Goal: Task Accomplishment & Management: Use online tool/utility

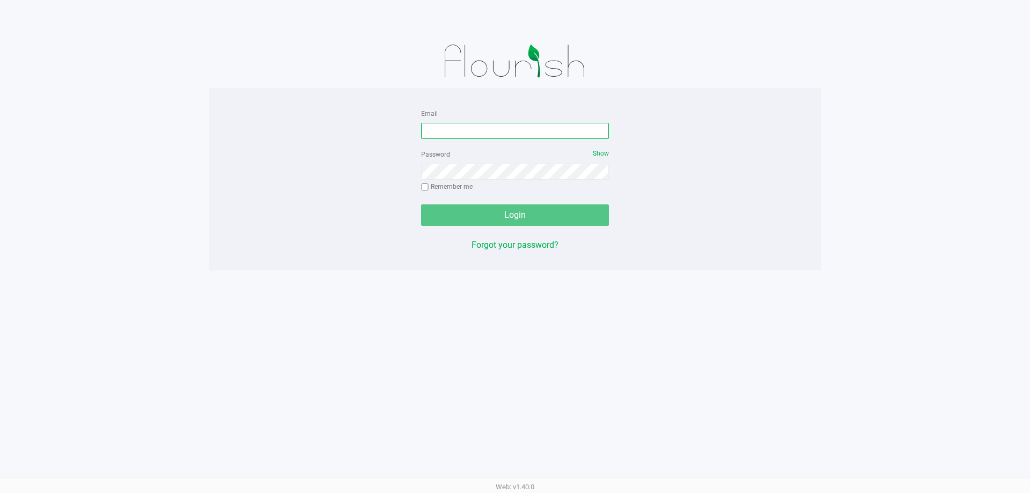
click at [514, 125] on input "Email" at bounding box center [515, 131] width 188 height 16
type input "[EMAIL_ADDRESS][DOMAIN_NAME]"
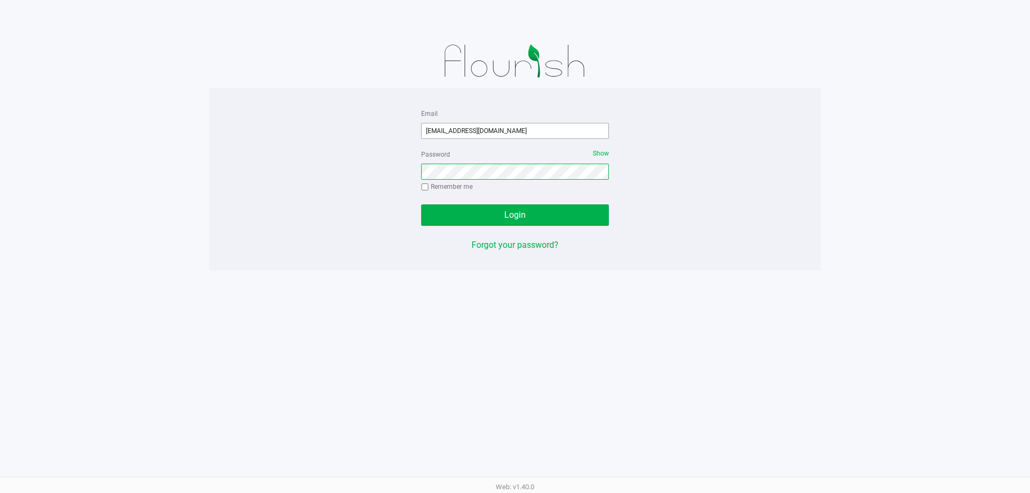
click at [421, 204] on button "Login" at bounding box center [515, 214] width 188 height 21
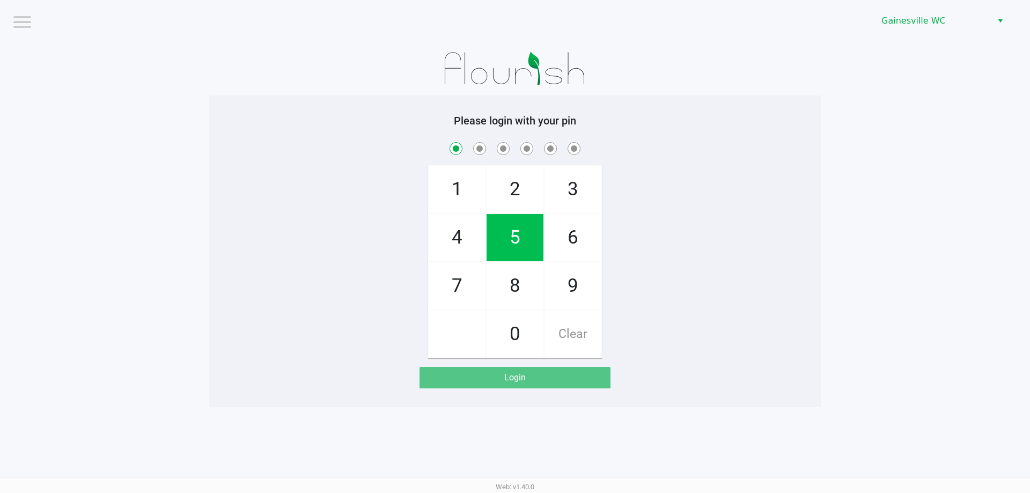
checkbox input "true"
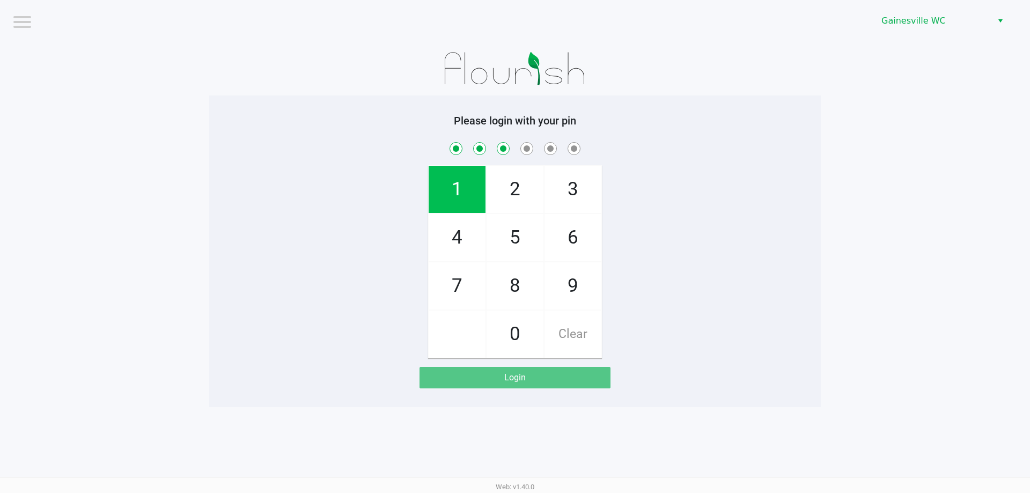
checkbox input "true"
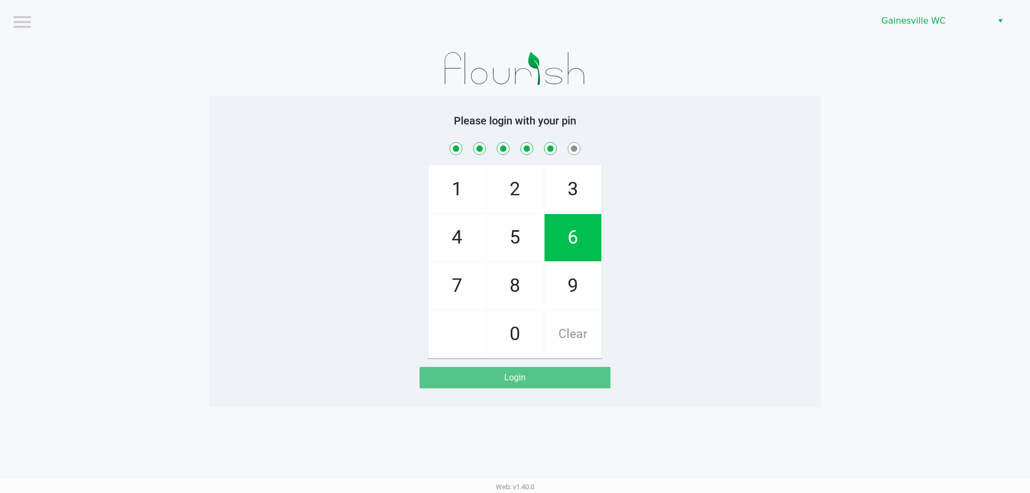
checkbox input "true"
checkbox input "false"
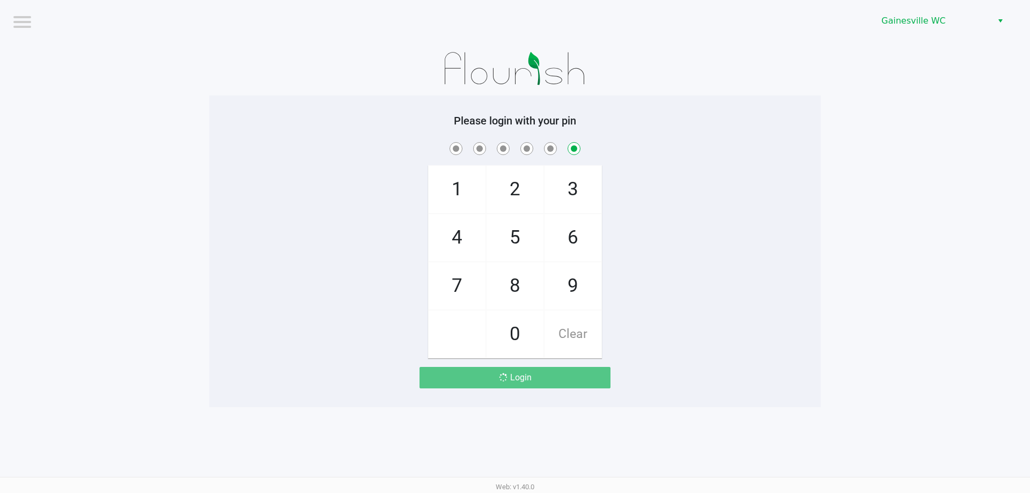
checkbox input "false"
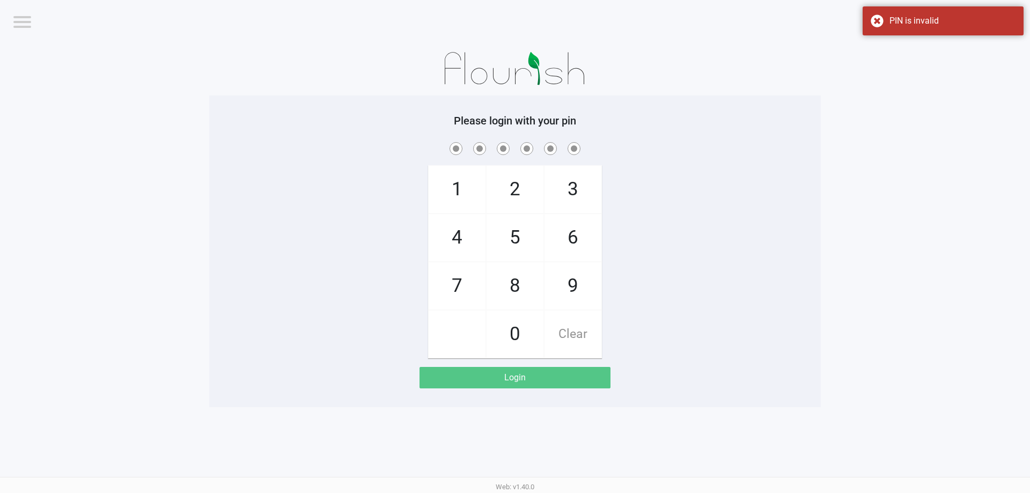
checkbox input "true"
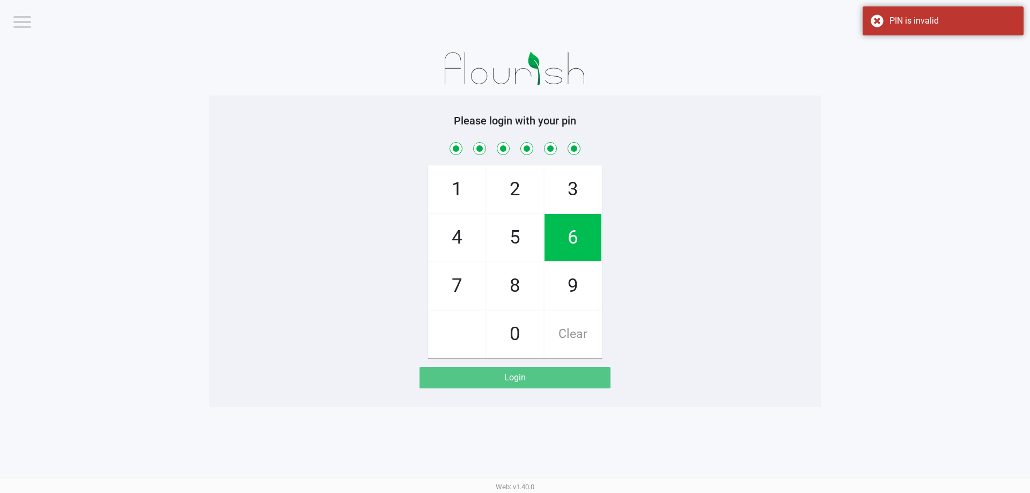
checkbox input "true"
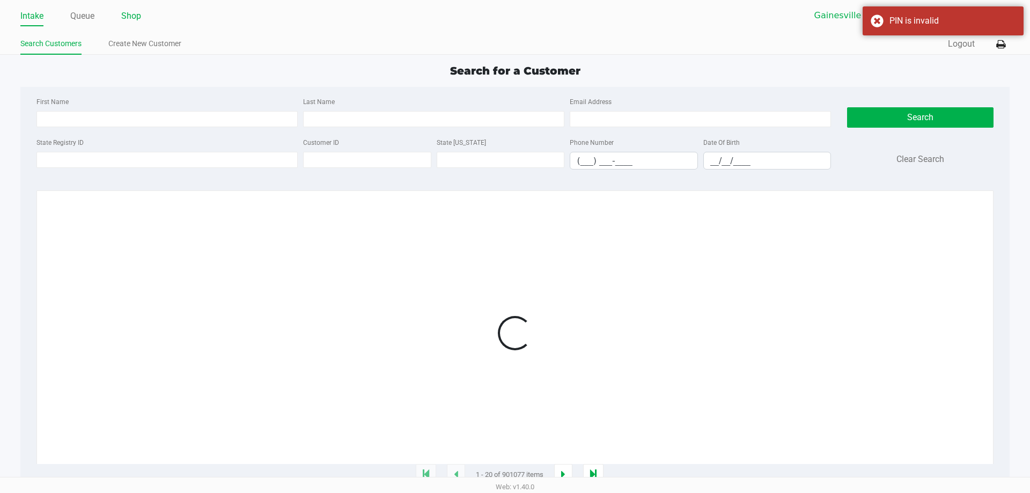
click at [126, 17] on link "Shop" at bounding box center [131, 16] width 20 height 15
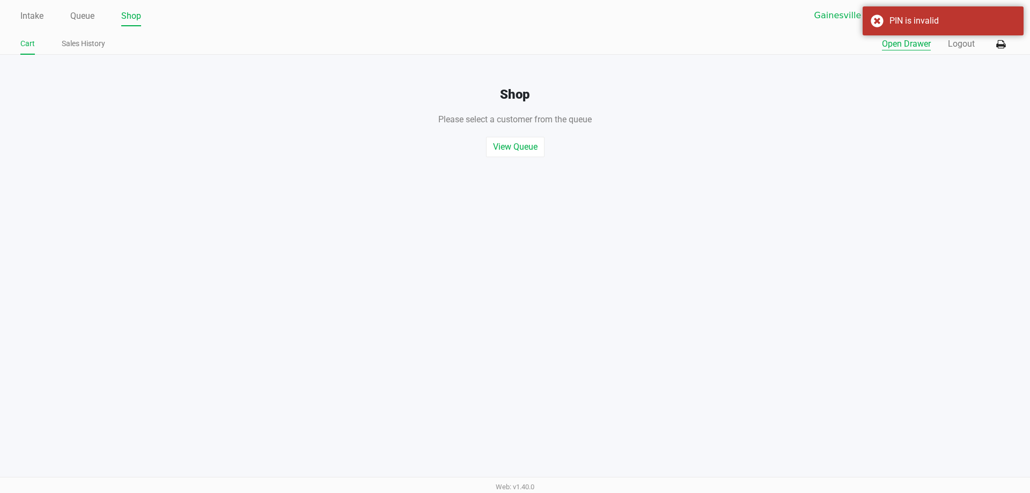
click at [926, 46] on button "Open Drawer" at bounding box center [906, 44] width 49 height 13
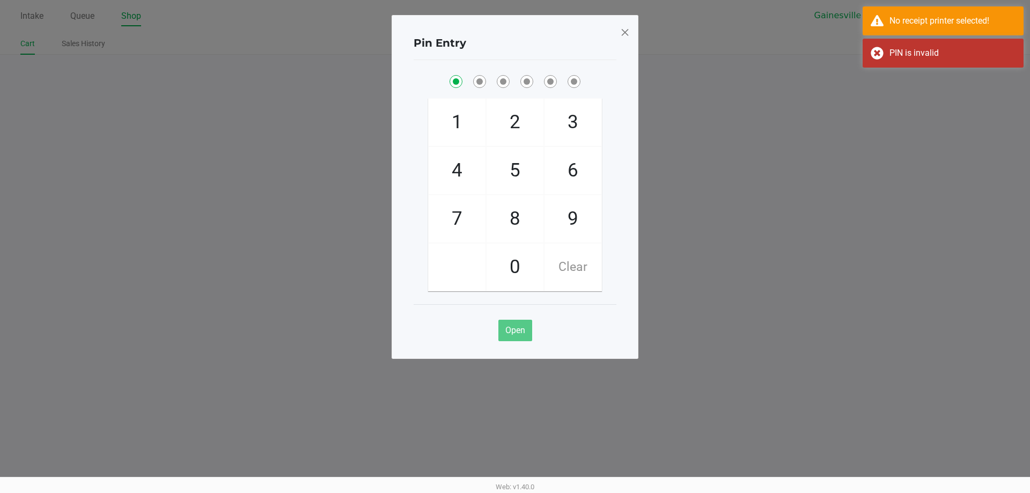
checkbox input "true"
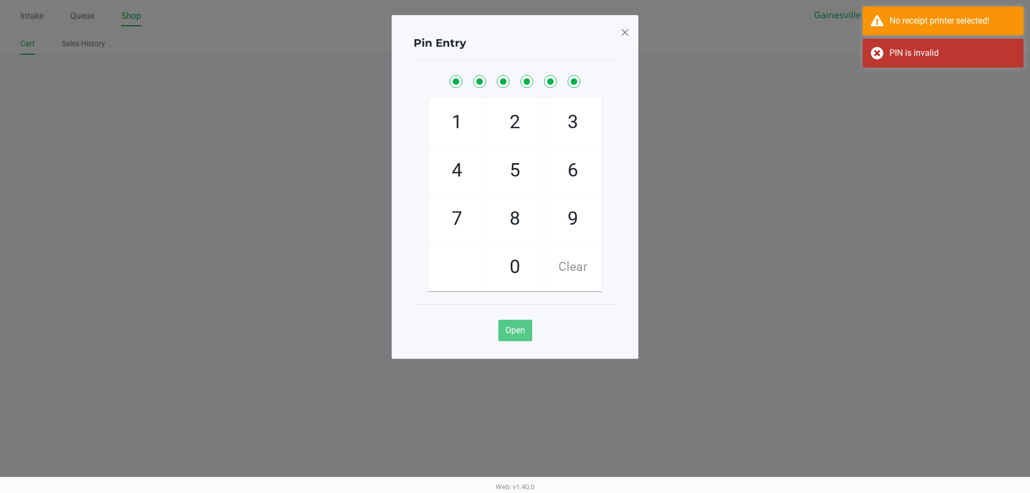
checkbox input "true"
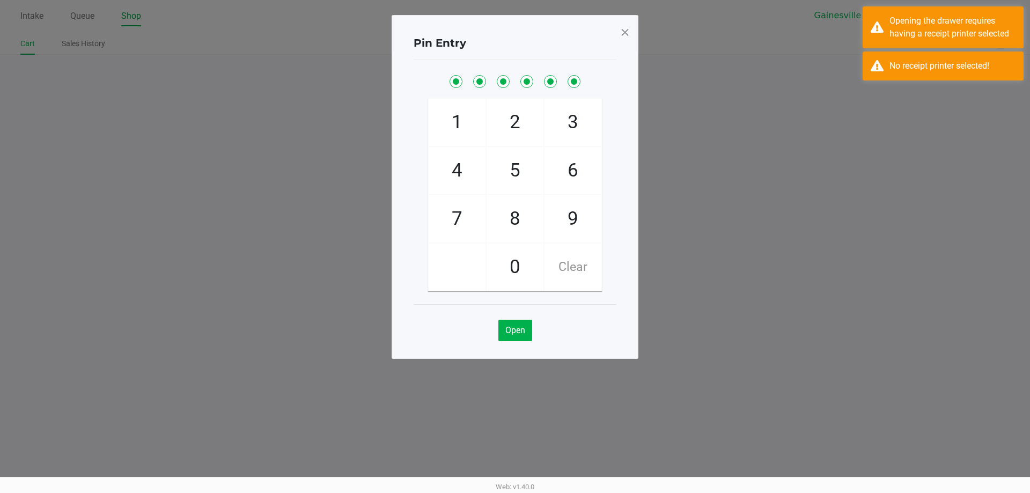
click at [628, 33] on span at bounding box center [625, 32] width 10 height 17
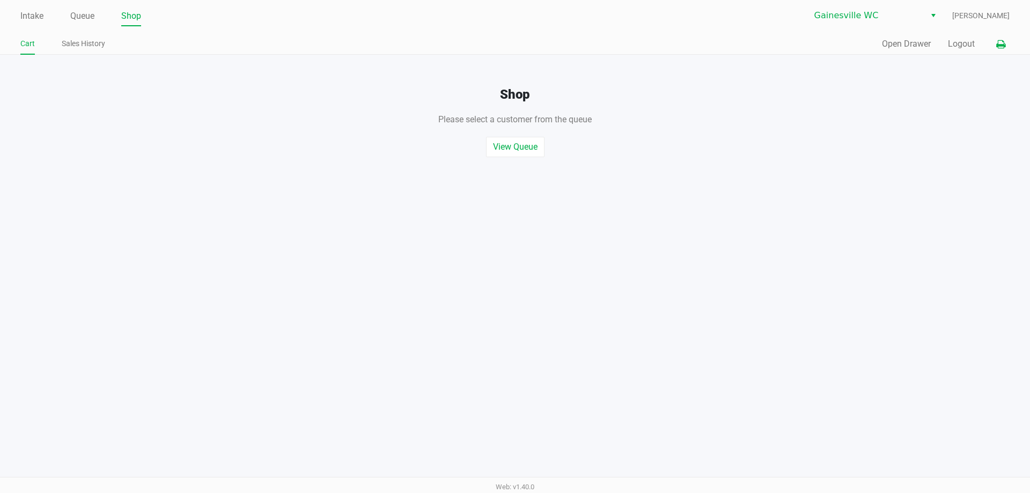
click at [1002, 47] on icon at bounding box center [1001, 45] width 9 height 8
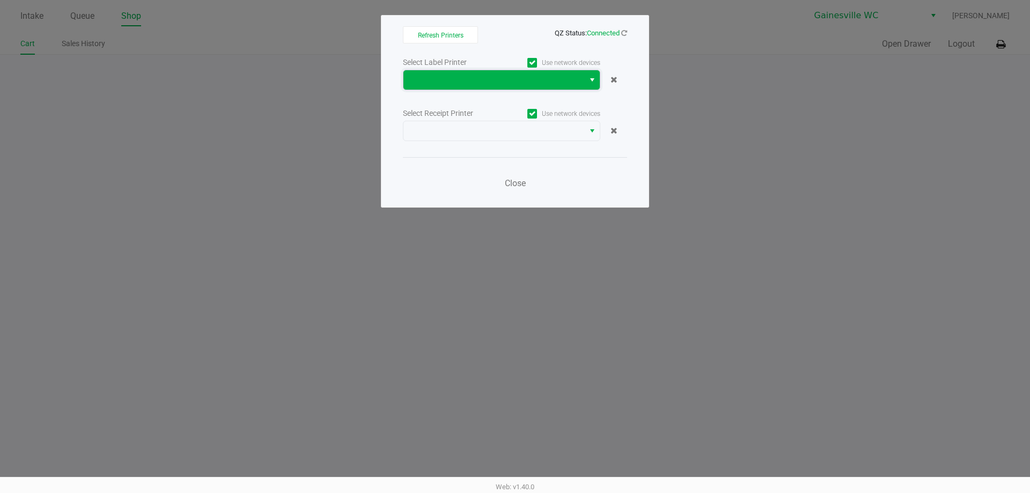
click at [451, 89] on span at bounding box center [494, 79] width 181 height 19
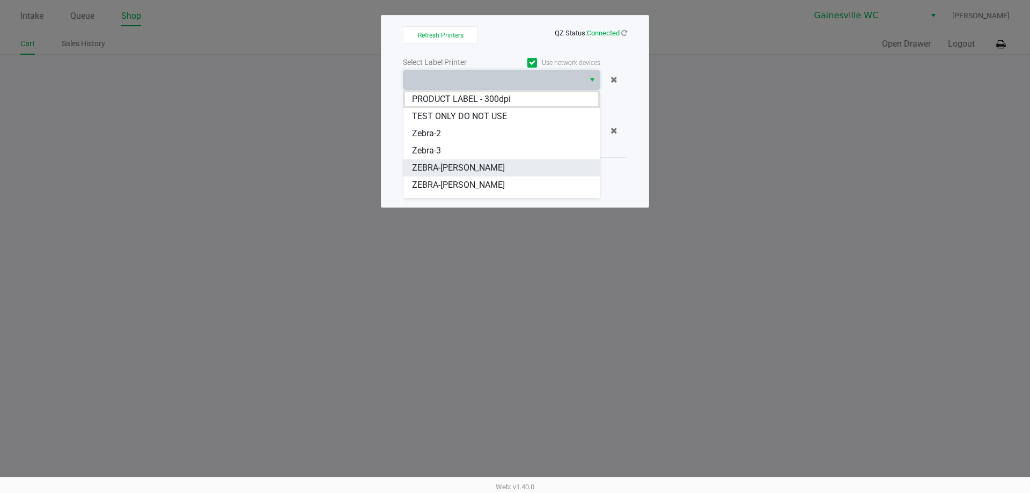
click at [480, 173] on span "ZEBRA-[PERSON_NAME]" at bounding box center [458, 168] width 93 height 13
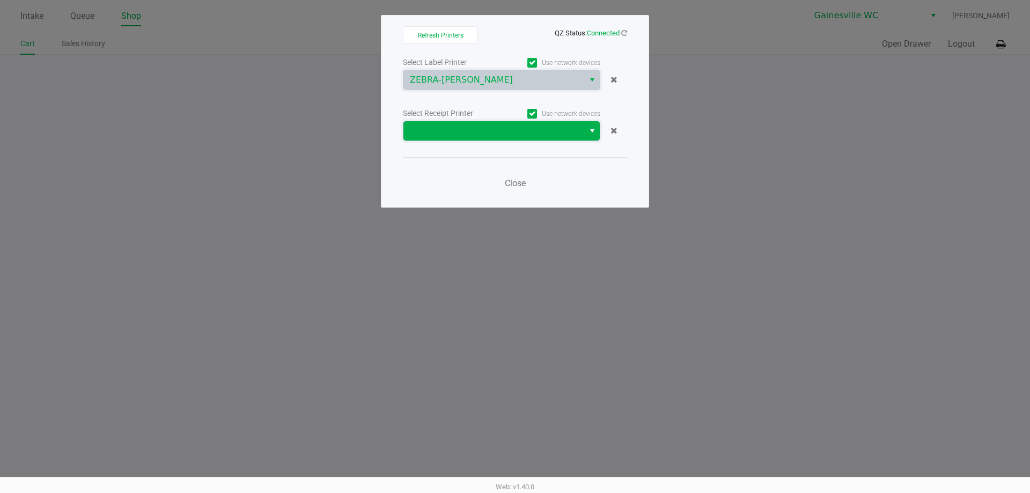
click at [491, 134] on span at bounding box center [494, 131] width 168 height 13
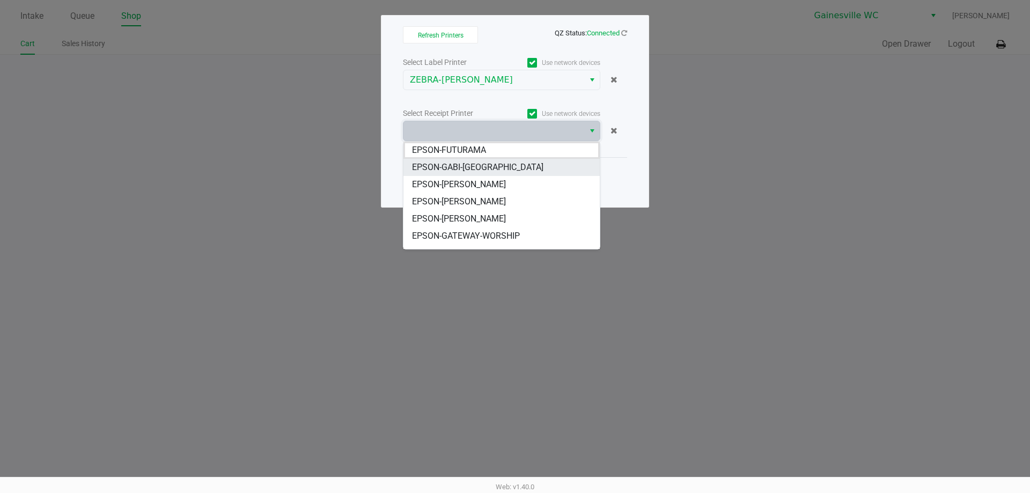
click at [496, 166] on li "EPSON-GABI-[GEOGRAPHIC_DATA]" at bounding box center [502, 167] width 196 height 17
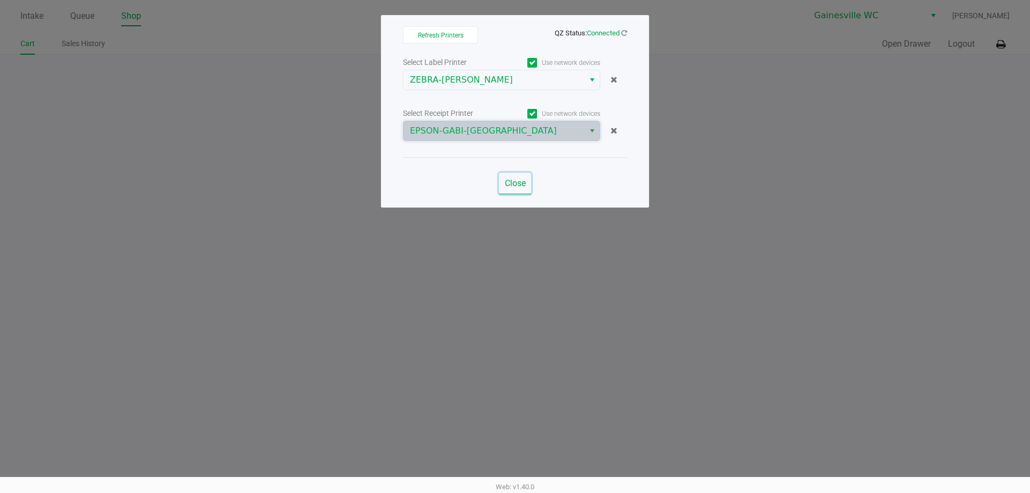
click at [516, 178] on button "Close" at bounding box center [515, 183] width 32 height 21
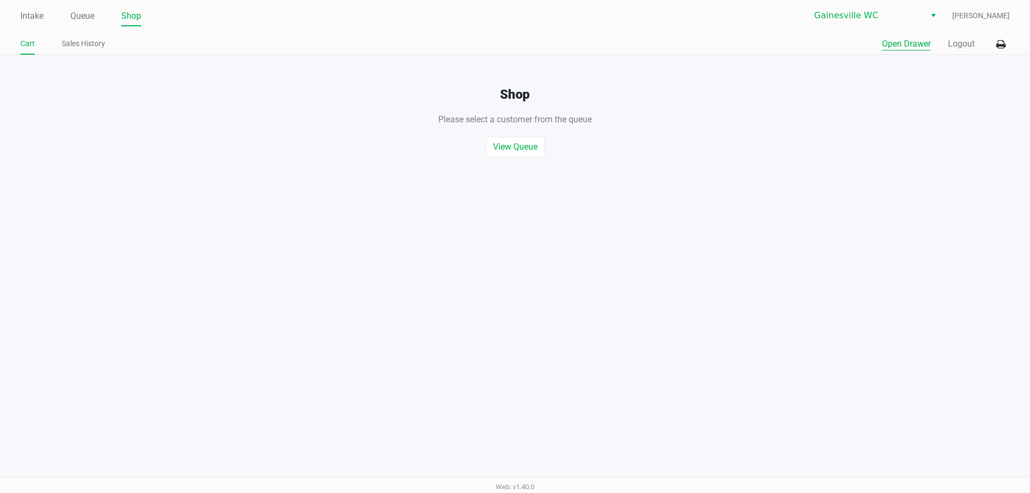
click at [917, 45] on button "Open Drawer" at bounding box center [906, 44] width 49 height 13
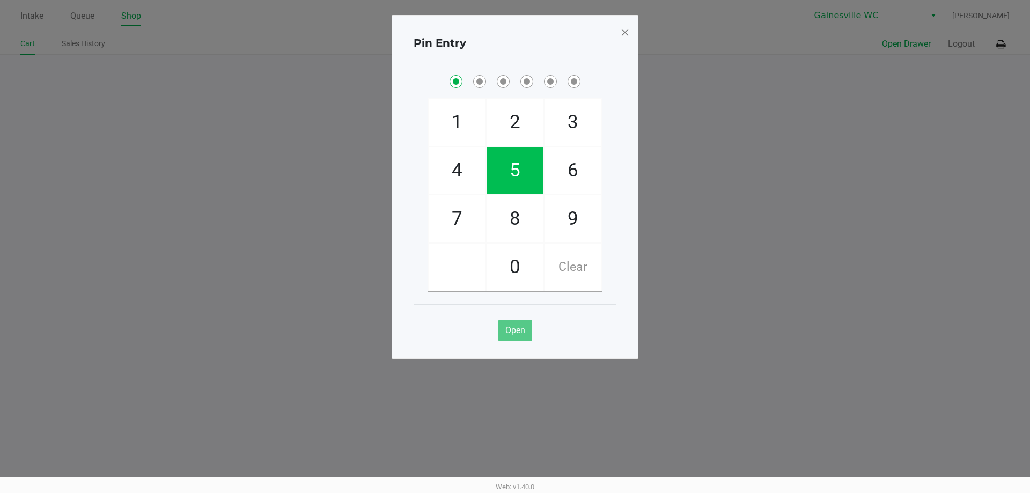
checkbox input "true"
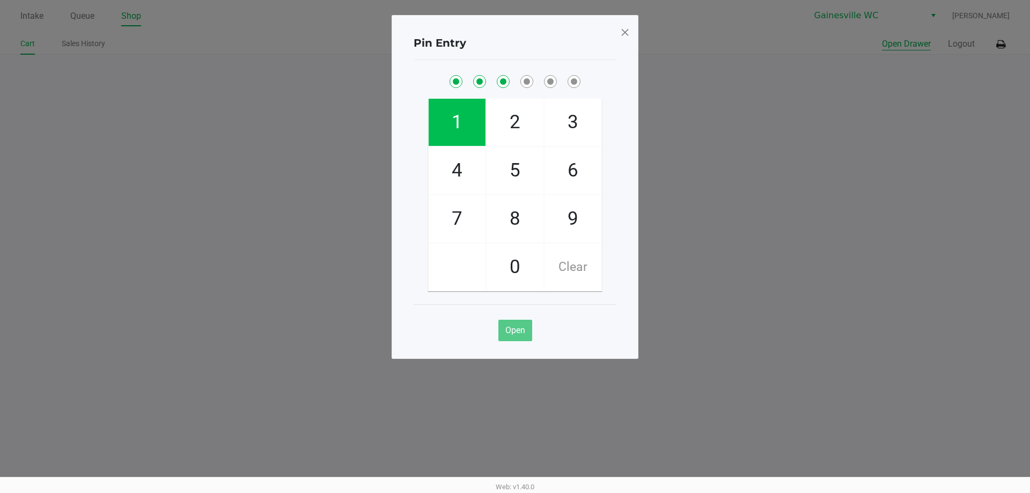
checkbox input "true"
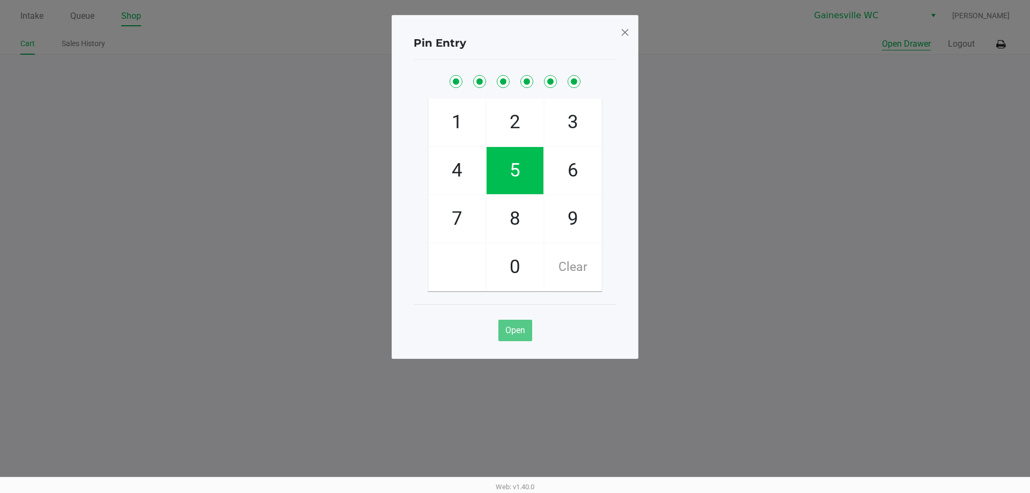
checkbox input "true"
click at [627, 28] on span at bounding box center [625, 32] width 10 height 17
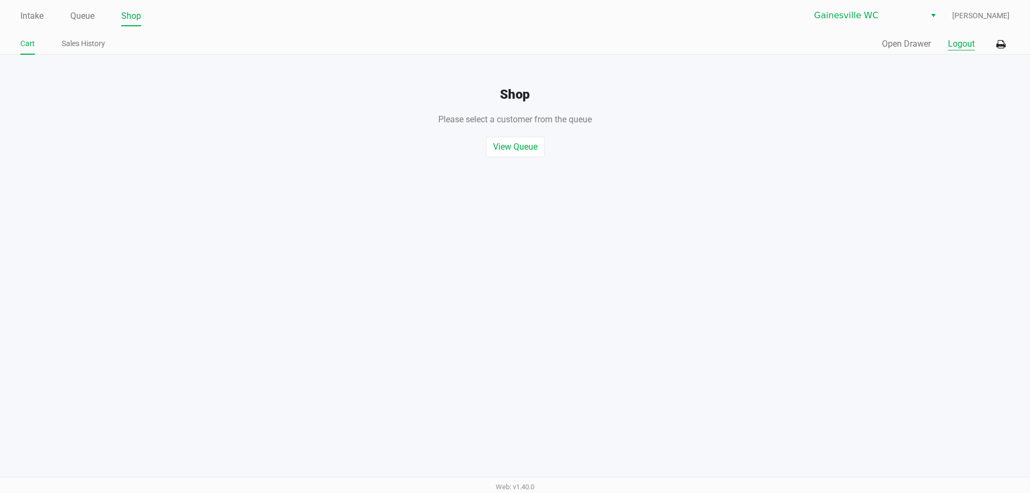
click at [965, 48] on button "Logout" at bounding box center [961, 44] width 27 height 13
